Goal: Check status: Check status

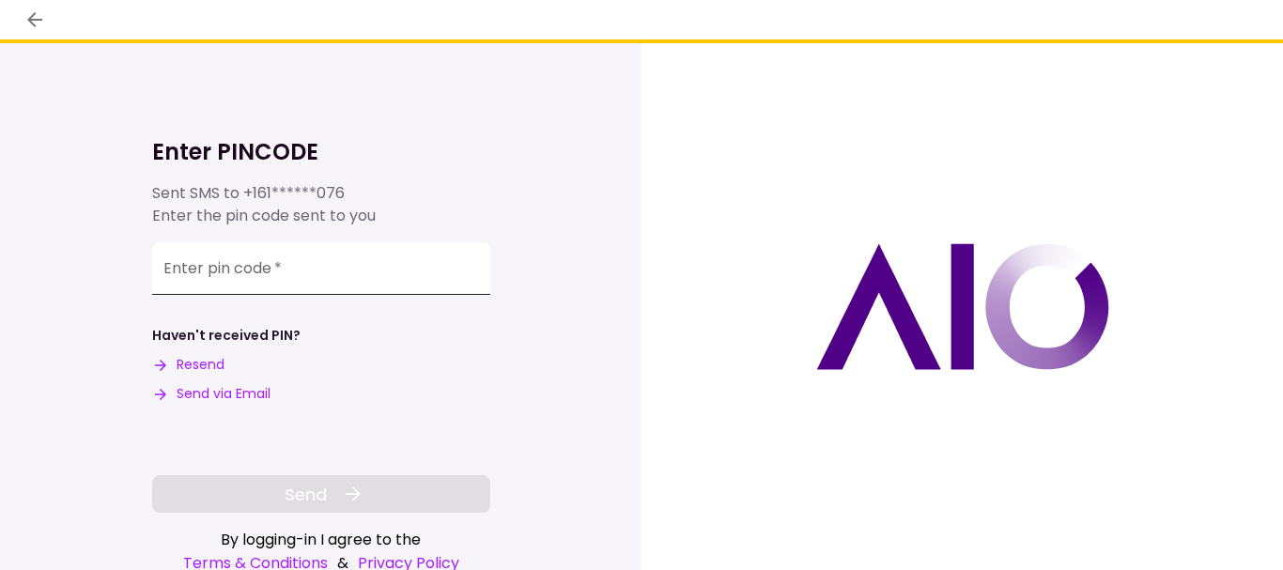
click at [477, 277] on input "Enter pin code   *" at bounding box center [321, 268] width 338 height 53
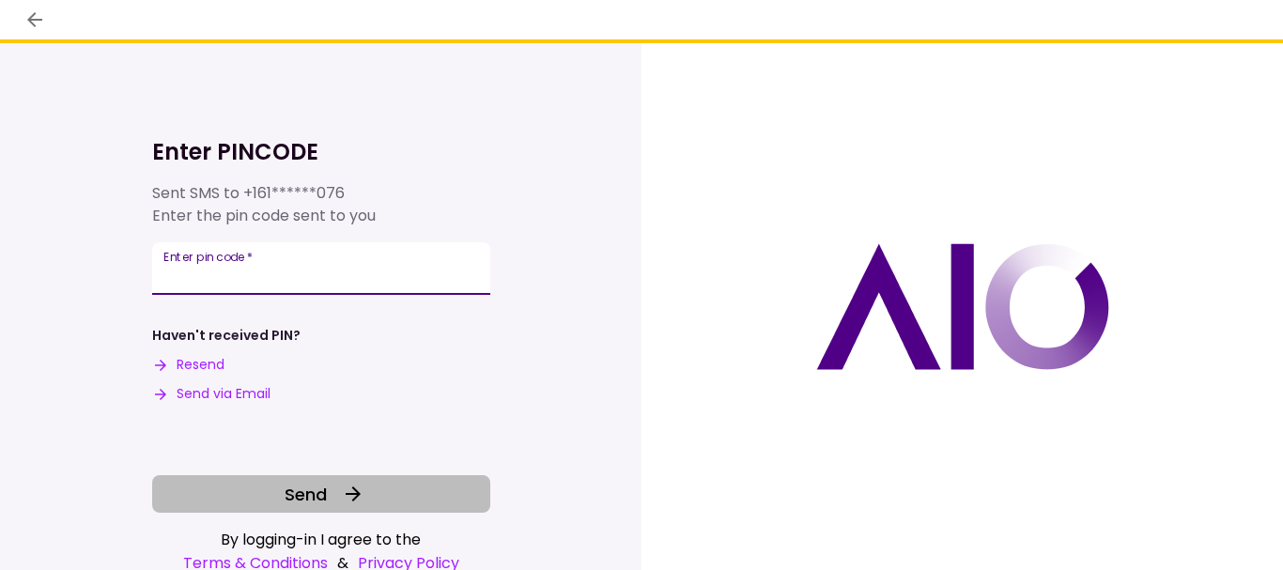
type input "******"
click at [344, 505] on icon at bounding box center [353, 494] width 23 height 23
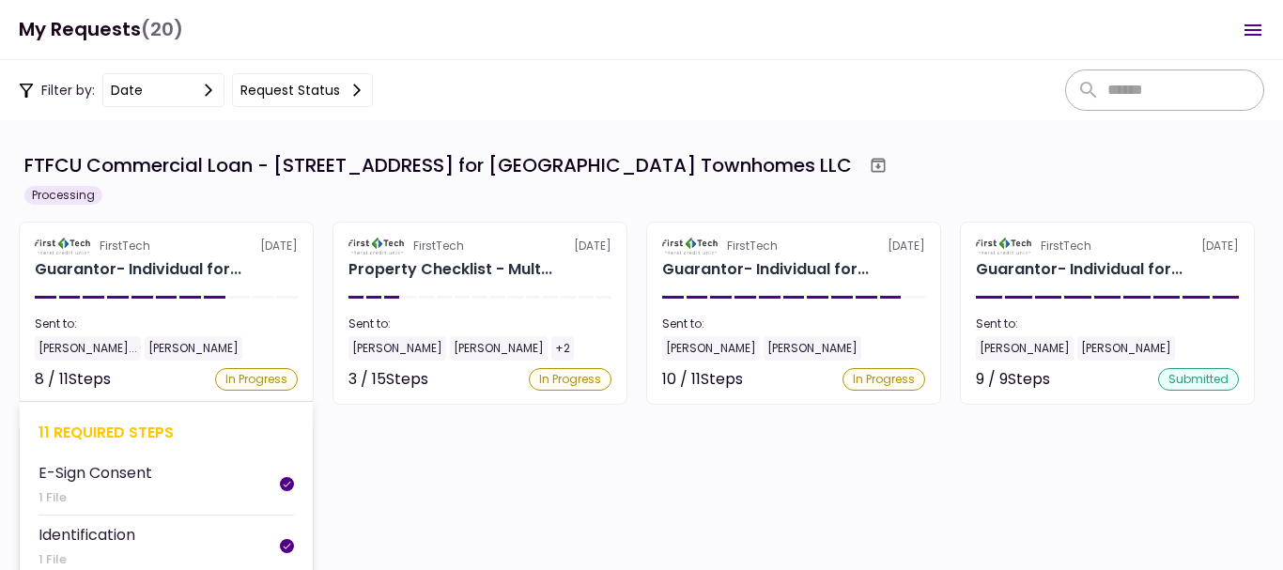
click at [180, 254] on div "FirstTech [DATE]" at bounding box center [166, 246] width 263 height 17
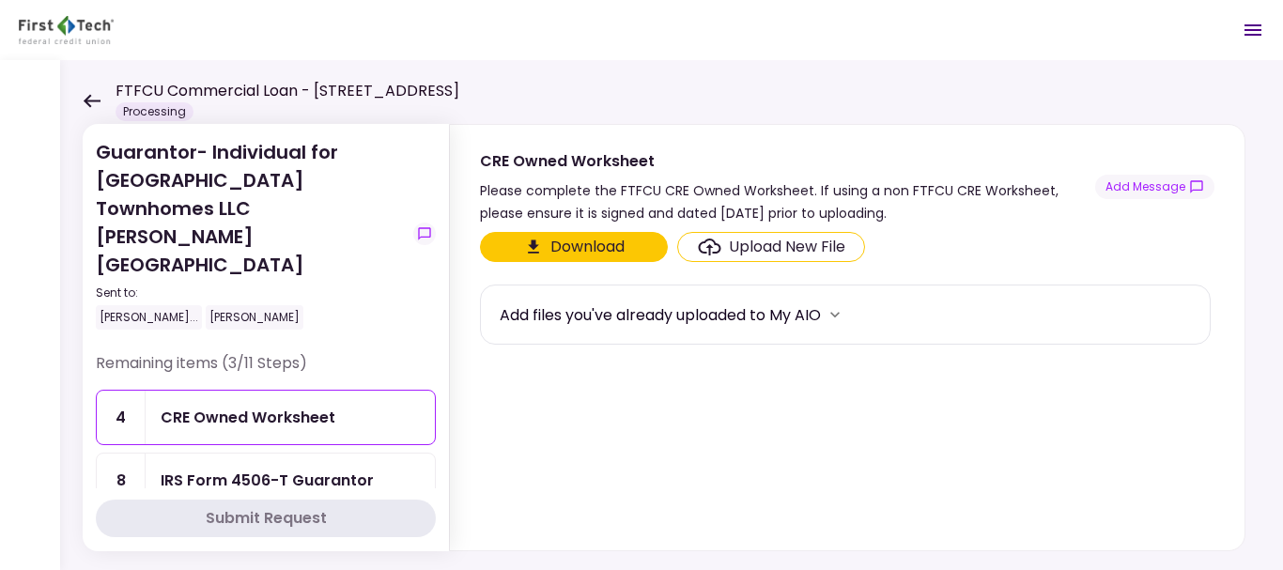
click at [319, 469] on div "IRS Form 4506-T Guarantor" at bounding box center [267, 480] width 213 height 23
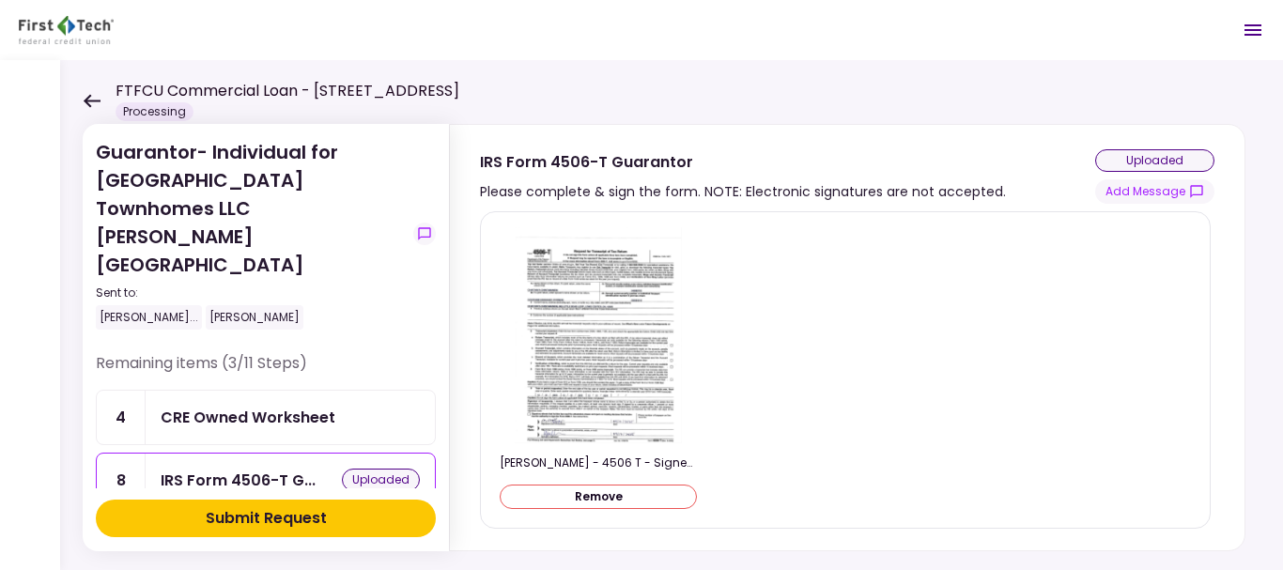
click at [356, 510] on button "Submit Request" at bounding box center [266, 519] width 340 height 38
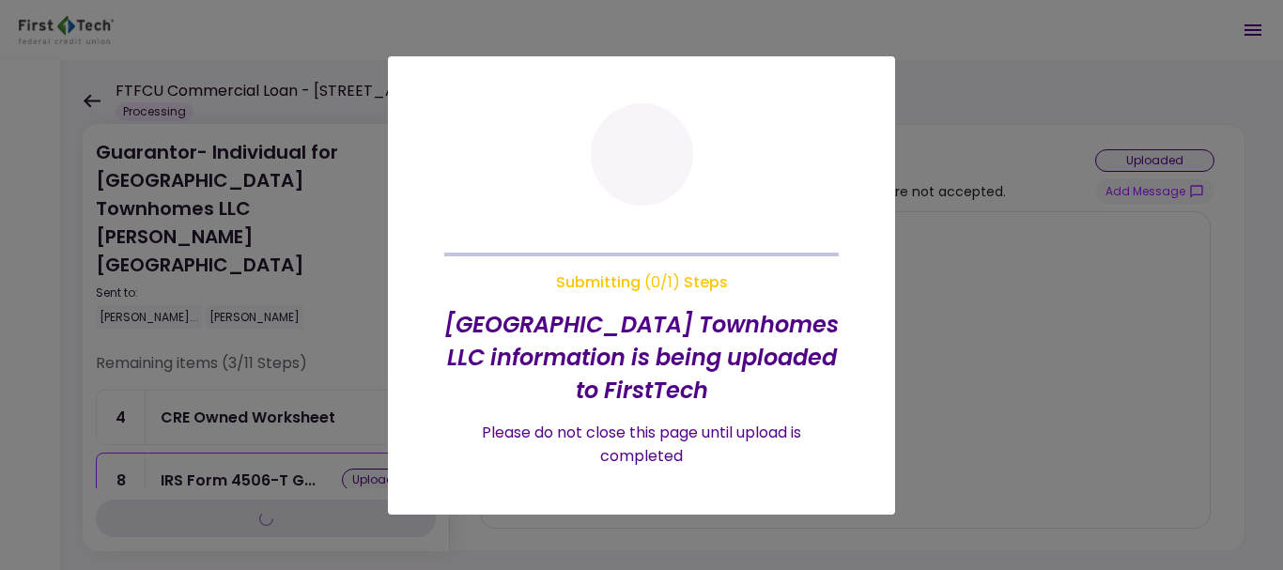
click at [283, 516] on div at bounding box center [641, 285] width 1283 height 570
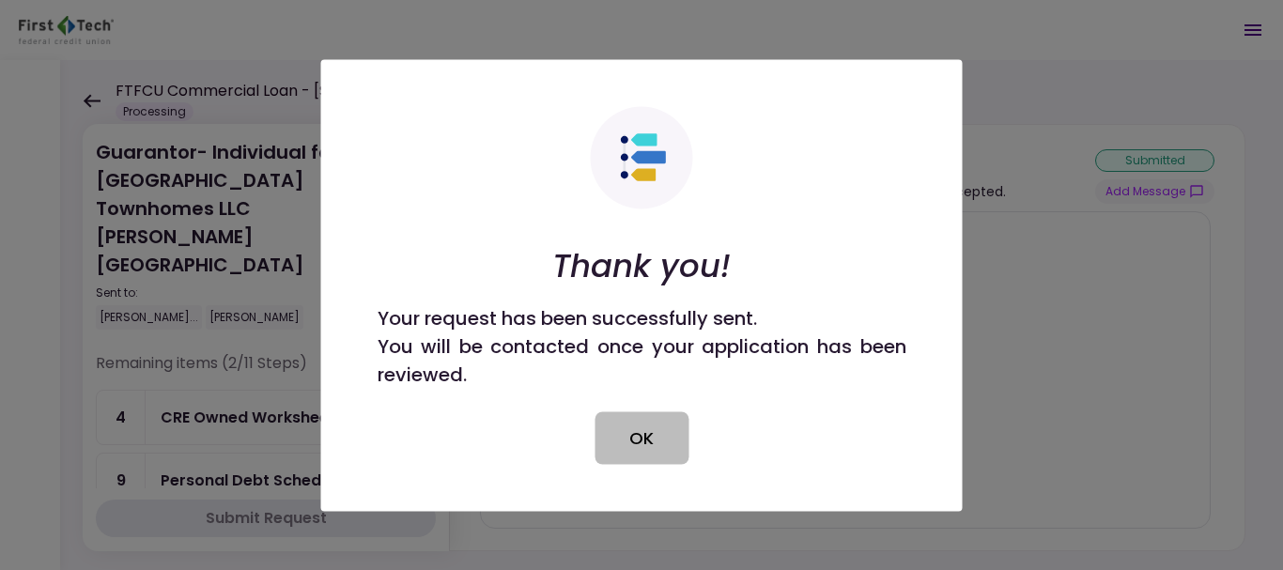
click at [635, 425] on button "OK" at bounding box center [642, 437] width 94 height 53
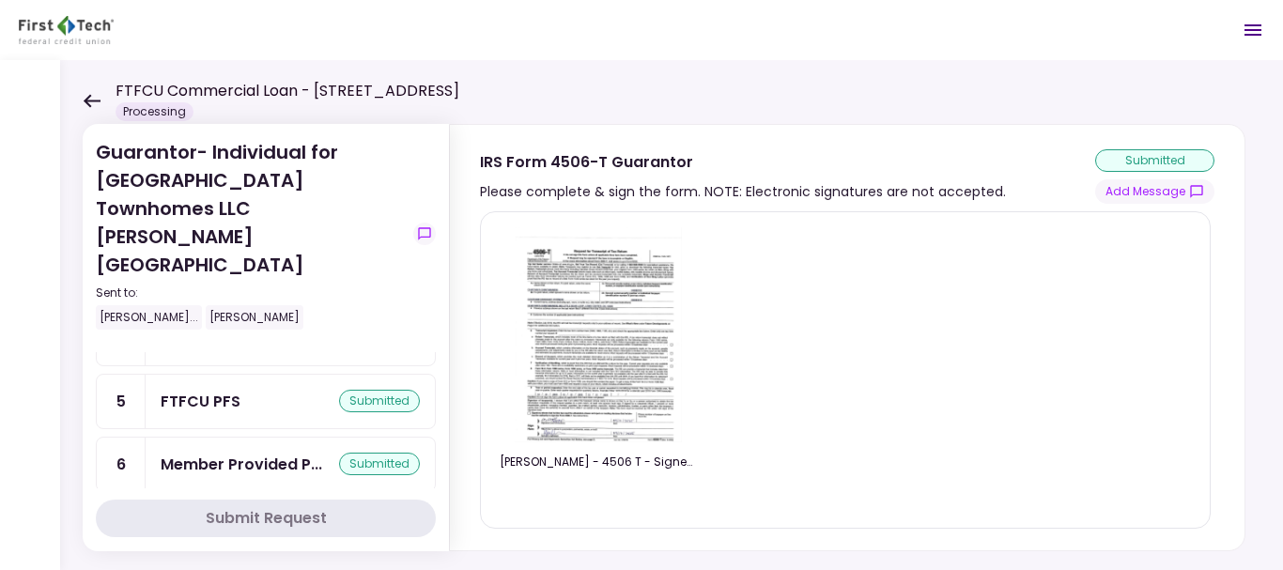
scroll to position [417, 0]
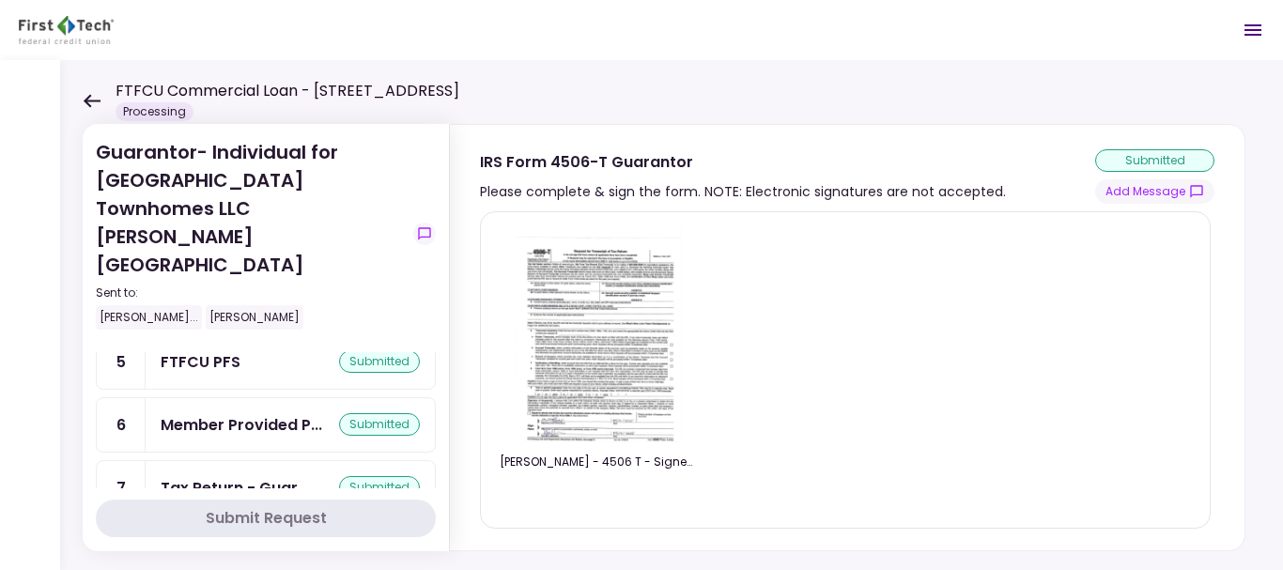
click at [258, 461] on div "Tax Return - Guar... submitted" at bounding box center [290, 488] width 289 height 54
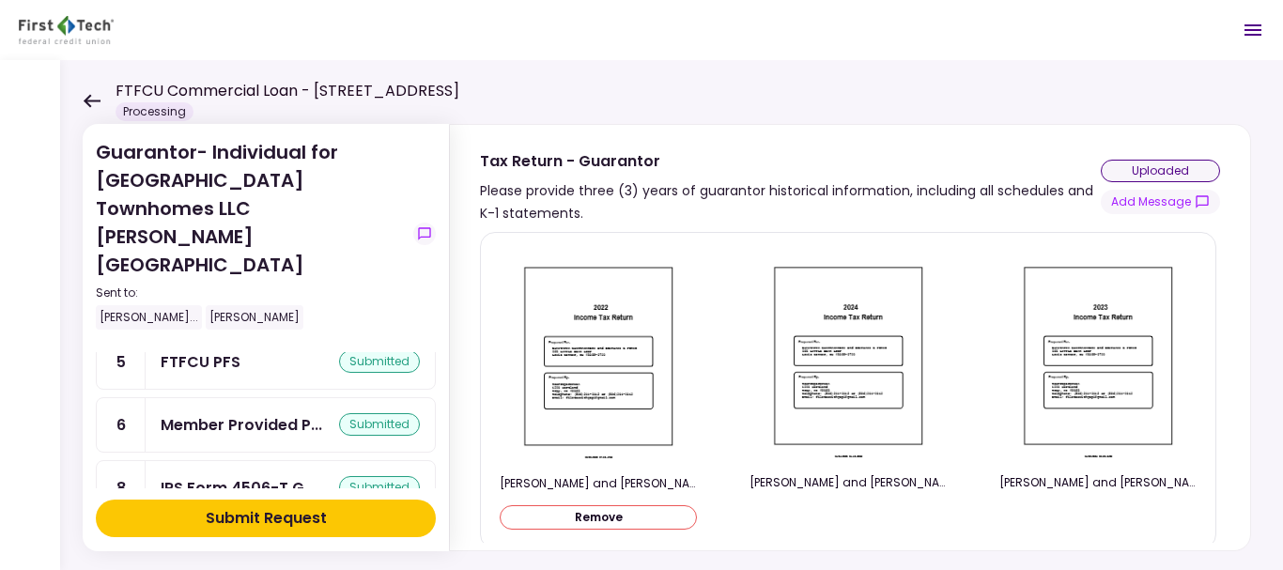
scroll to position [142, 0]
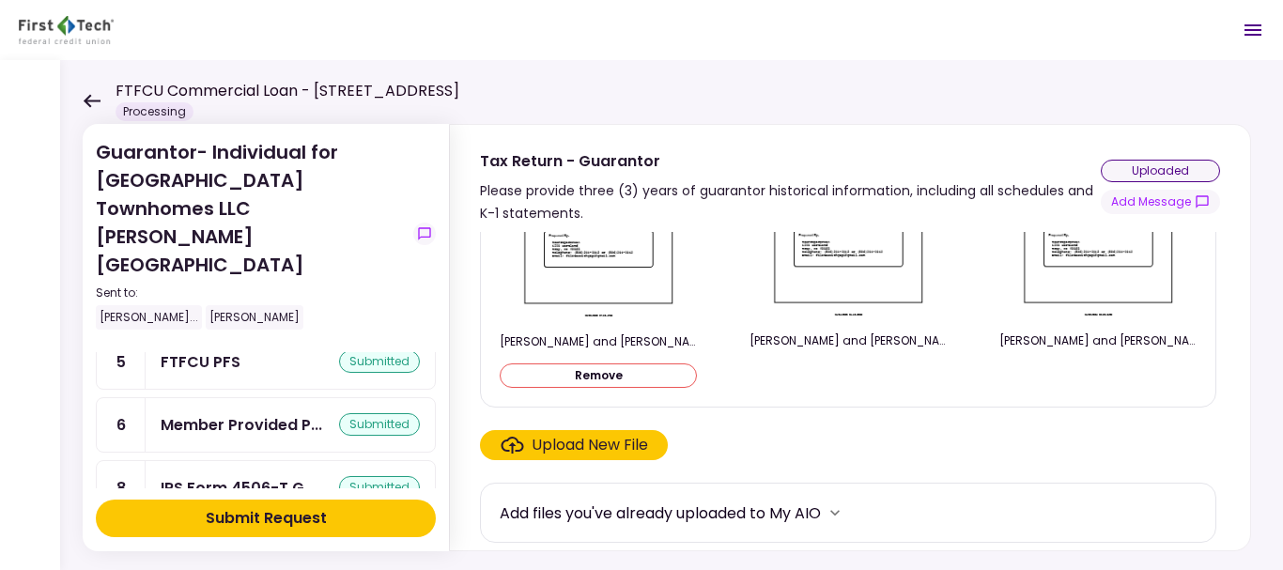
click at [336, 520] on button "Submit Request" at bounding box center [266, 519] width 340 height 38
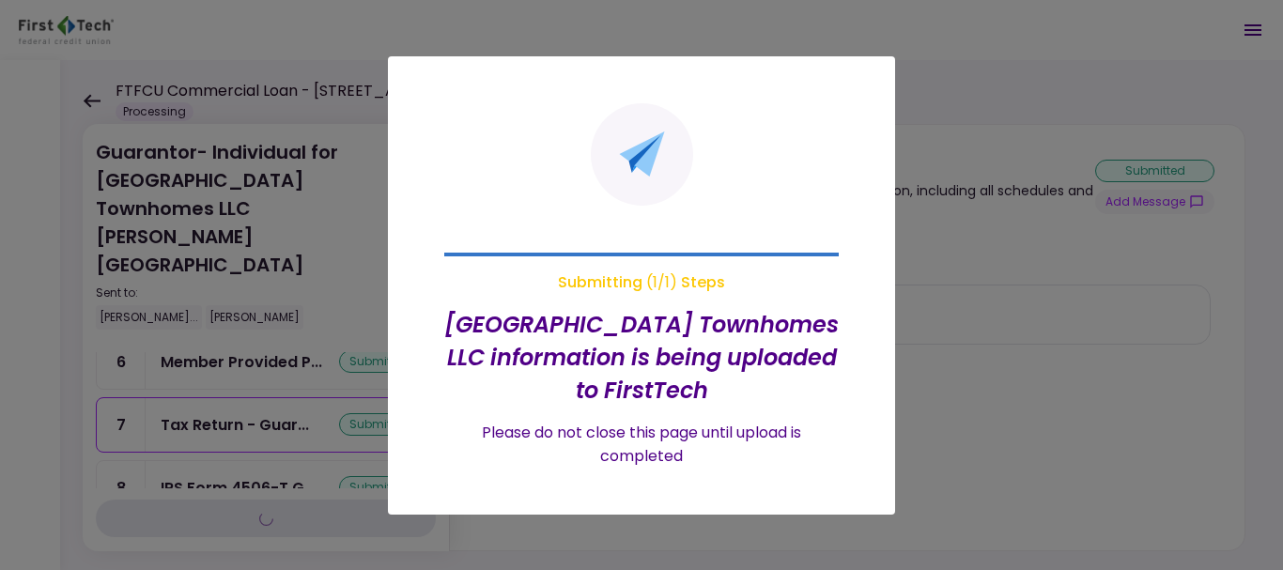
scroll to position [0, 0]
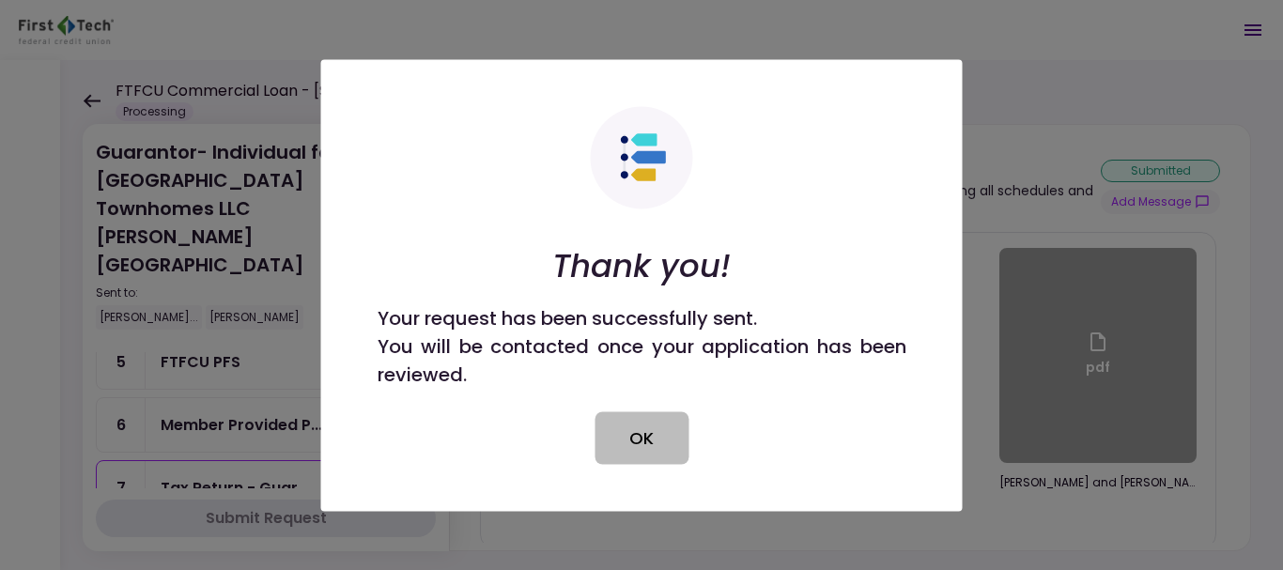
click at [644, 442] on button "OK" at bounding box center [642, 437] width 94 height 53
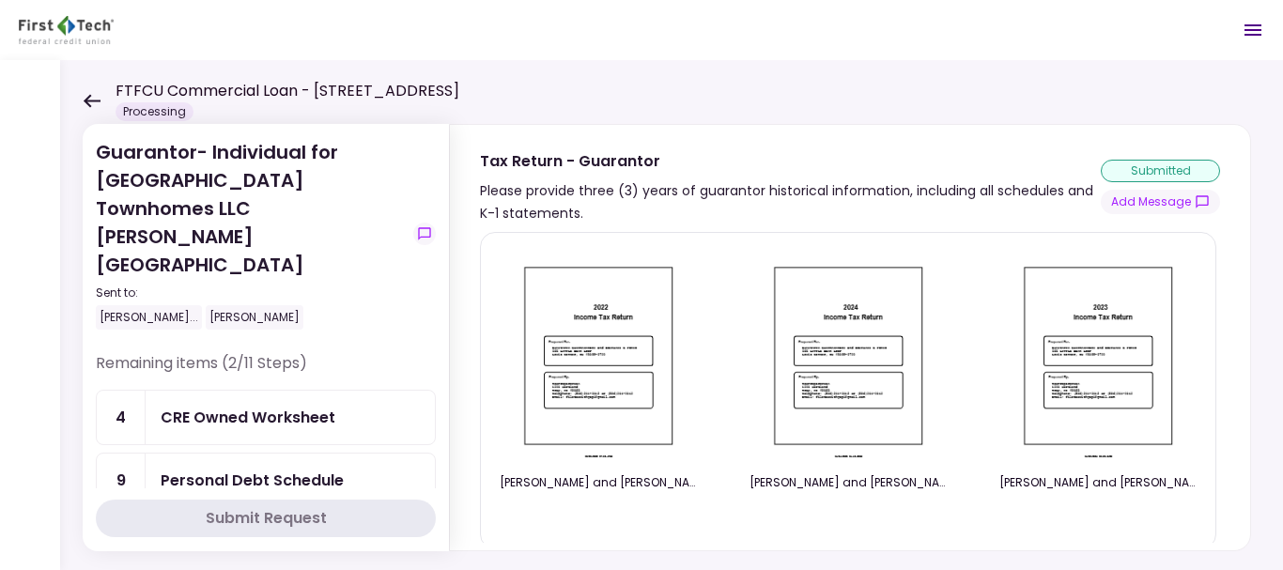
click at [91, 100] on icon at bounding box center [92, 100] width 17 height 13
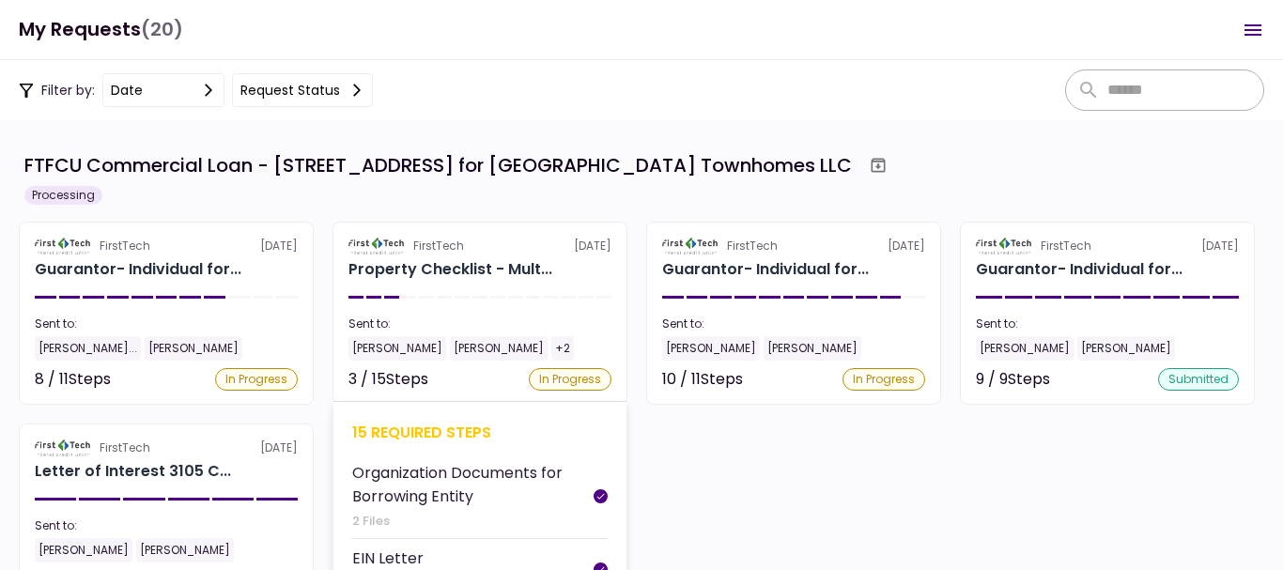
click at [458, 255] on section "FirstTech [DATE] Property Checklist - Mult... Sent to: [PERSON_NAME] [PERSON_NA…" at bounding box center [480, 313] width 295 height 183
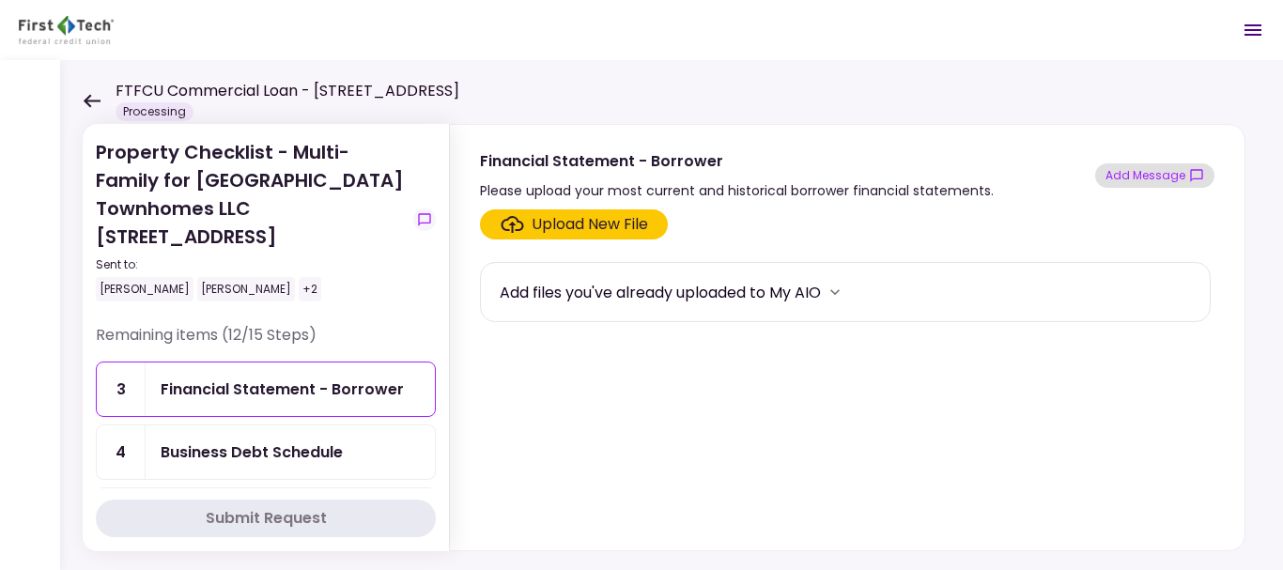
click at [1137, 171] on button "Add Message" at bounding box center [1154, 175] width 119 height 24
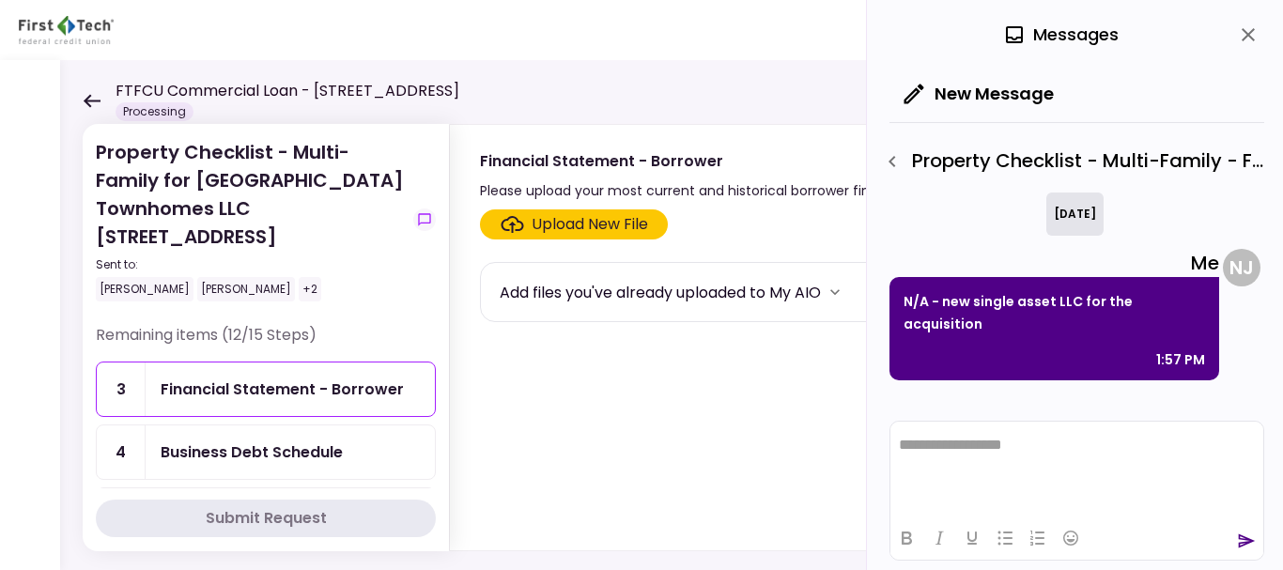
click at [1244, 43] on icon "close" at bounding box center [1248, 34] width 23 height 23
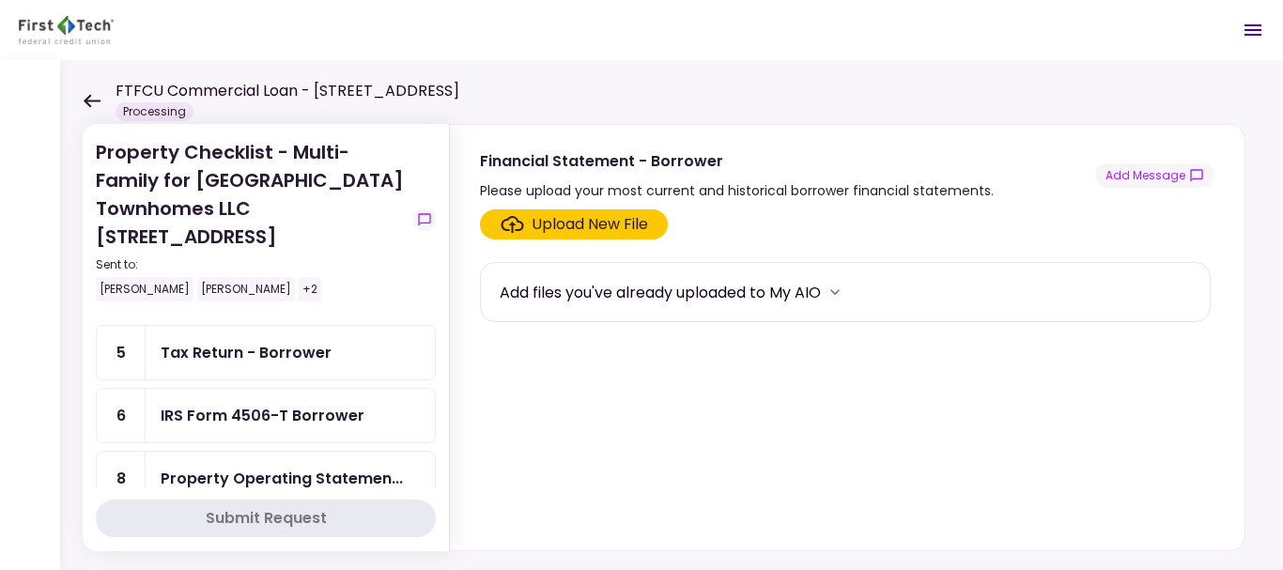
scroll to position [168, 0]
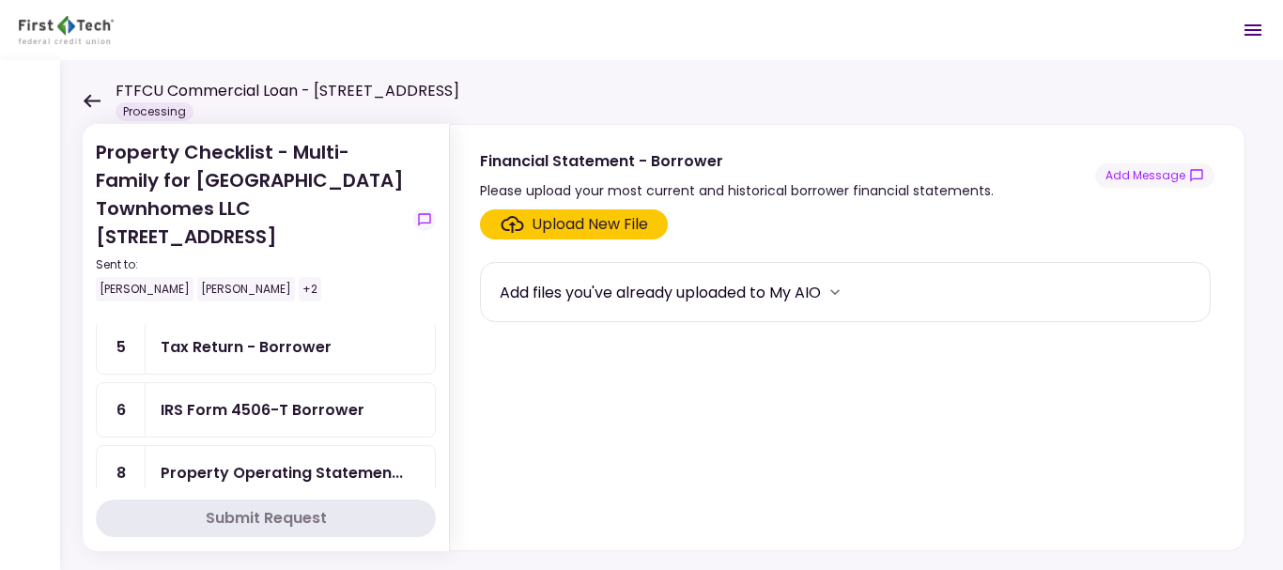
click at [251, 409] on div "IRS Form 4506-T Borrower" at bounding box center [263, 409] width 204 height 23
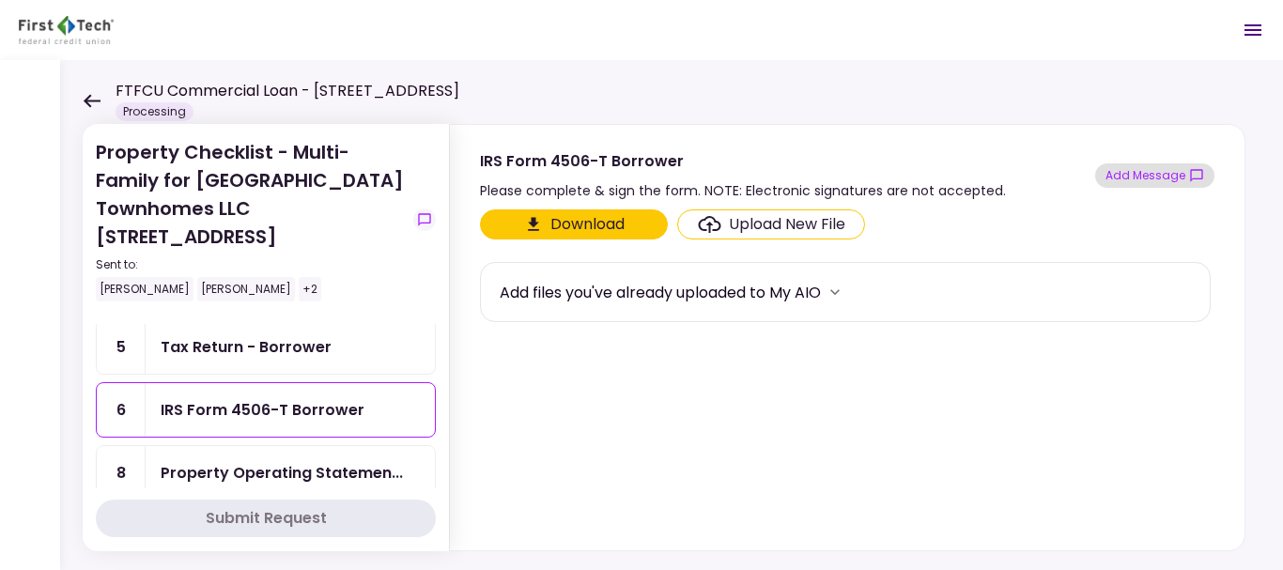
click at [1153, 176] on button "Add Message" at bounding box center [1154, 175] width 119 height 24
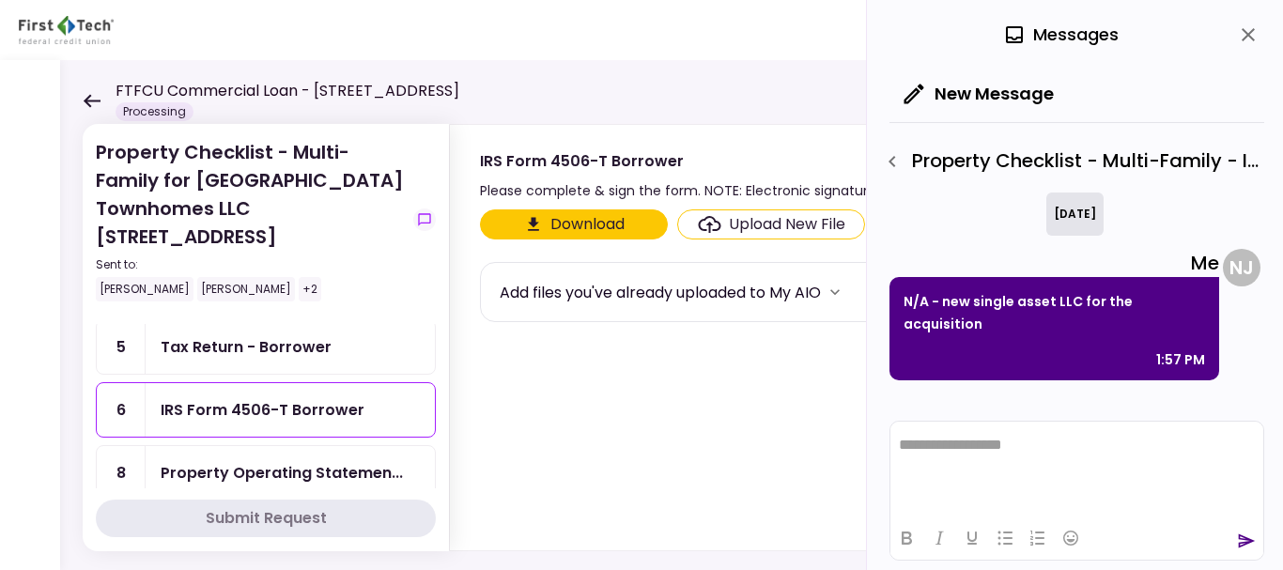
click at [1243, 33] on icon "close" at bounding box center [1248, 34] width 23 height 23
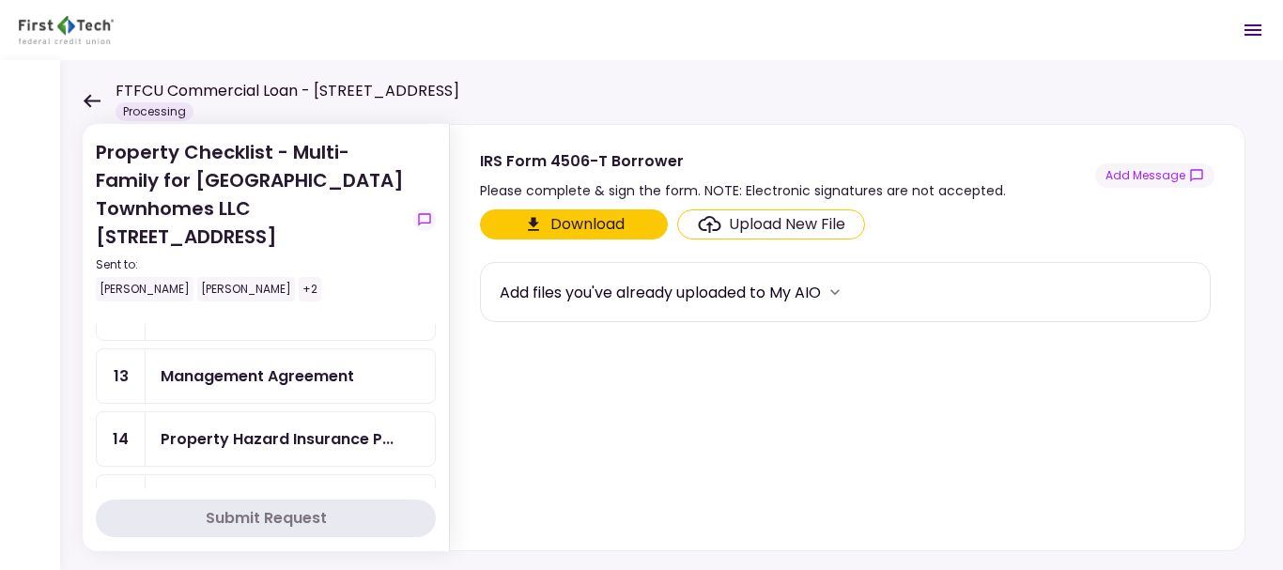
scroll to position [581, 0]
click at [285, 383] on div "Management Agreement" at bounding box center [258, 375] width 194 height 23
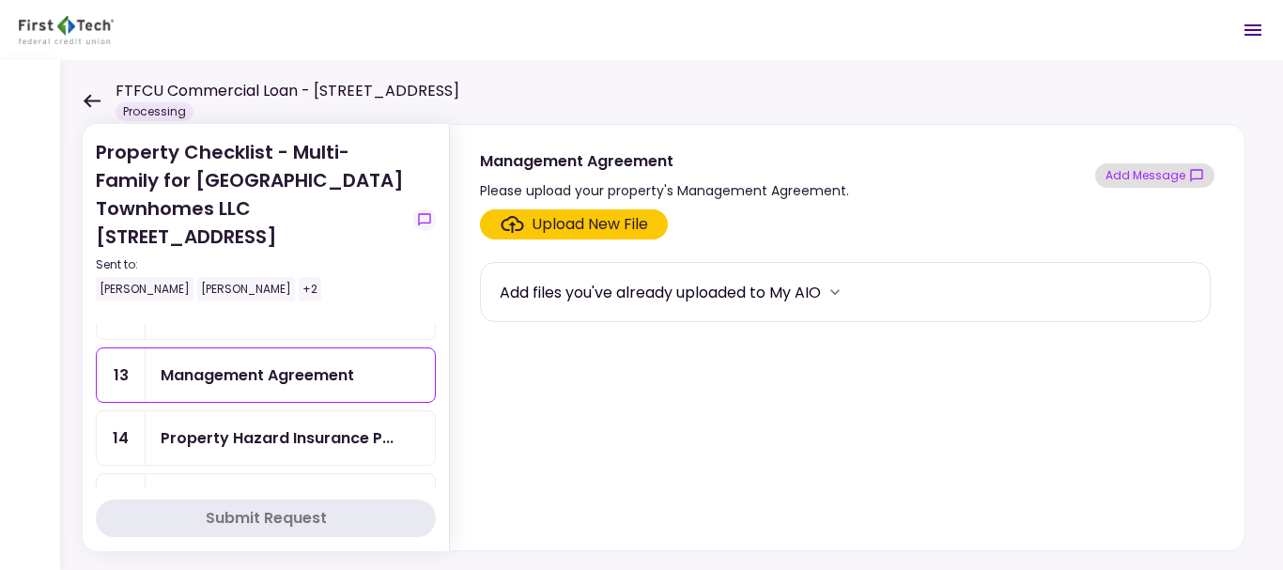
click at [1136, 185] on button "Add Message" at bounding box center [1154, 175] width 119 height 24
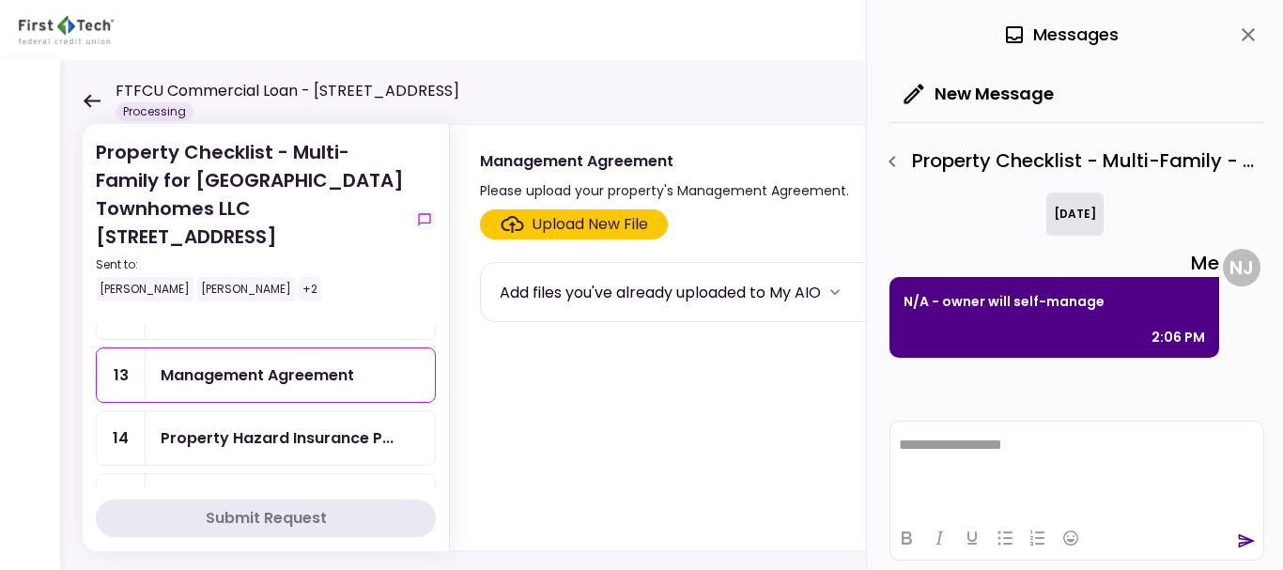
click at [1249, 34] on icon "close" at bounding box center [1248, 34] width 13 height 13
